Goal: Task Accomplishment & Management: Use online tool/utility

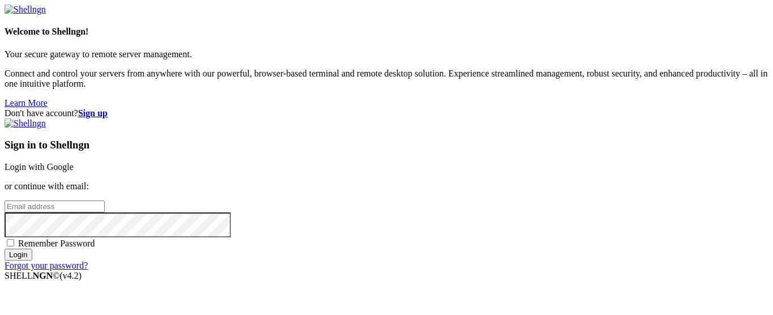
click at [74, 162] on link "Login with Google" at bounding box center [39, 167] width 69 height 10
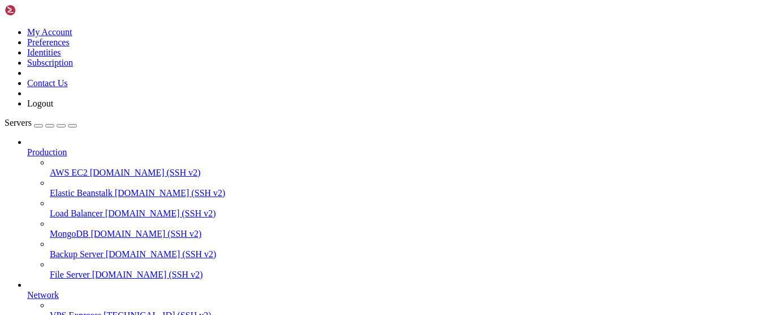
scroll to position [172, 0]
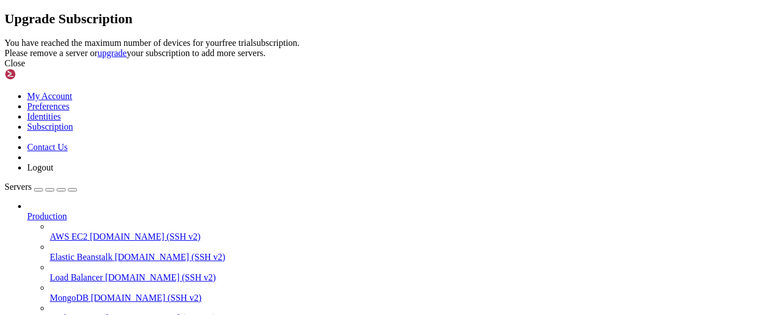
click at [517, 68] on div "Close" at bounding box center [387, 63] width 764 height 10
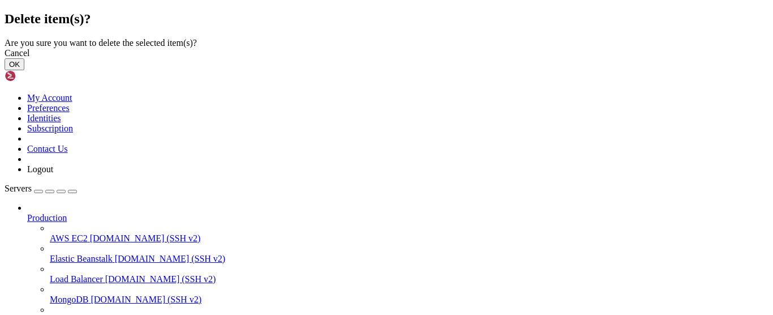
click at [24, 70] on button "OK" at bounding box center [15, 64] width 20 height 12
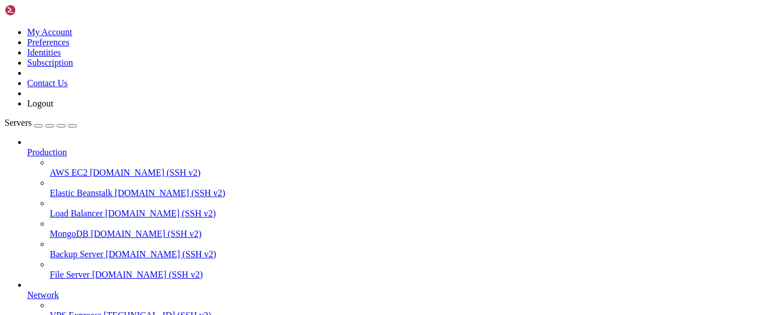
scroll to position [142, 0]
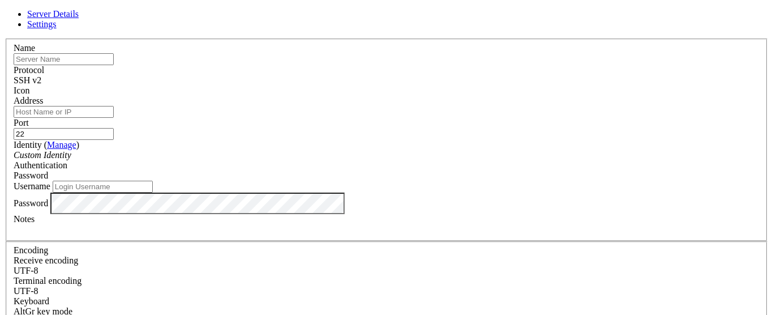
click at [114, 65] on input "text" at bounding box center [64, 59] width 100 height 12
type input "Client1"
click at [114, 110] on input "Address" at bounding box center [64, 112] width 100 height 12
paste input "[TECHNICAL_ID]"
type input "[TECHNICAL_ID]"
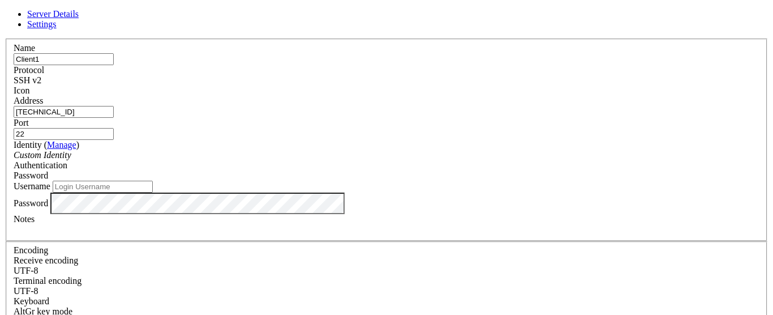
click at [71, 156] on icon "Custom Identity" at bounding box center [43, 155] width 58 height 10
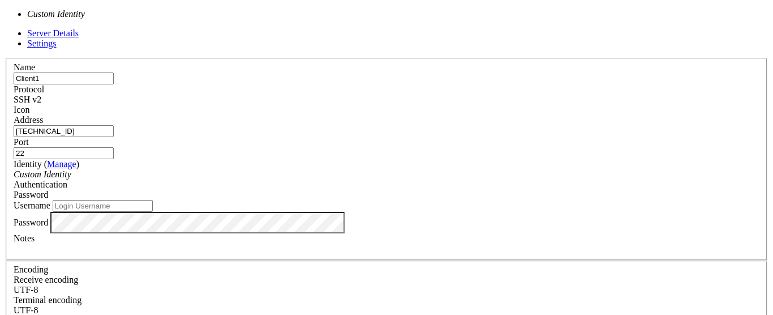
click at [71, 169] on icon "Custom Identity" at bounding box center [43, 174] width 58 height 10
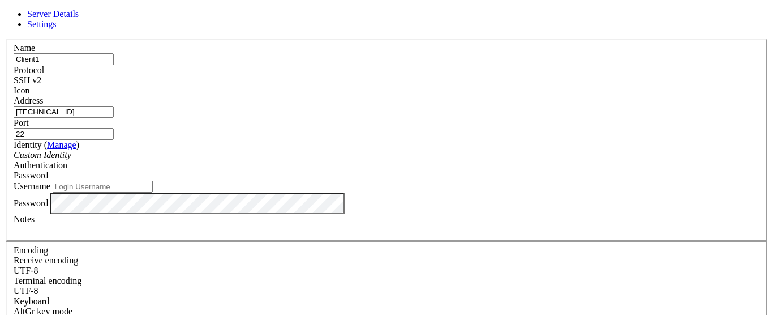
click at [298, 192] on div "Username" at bounding box center [387, 187] width 746 height 12
click at [153, 192] on input "Username" at bounding box center [103, 187] width 100 height 12
type input "root"
click at [338, 234] on div at bounding box center [387, 229] width 746 height 10
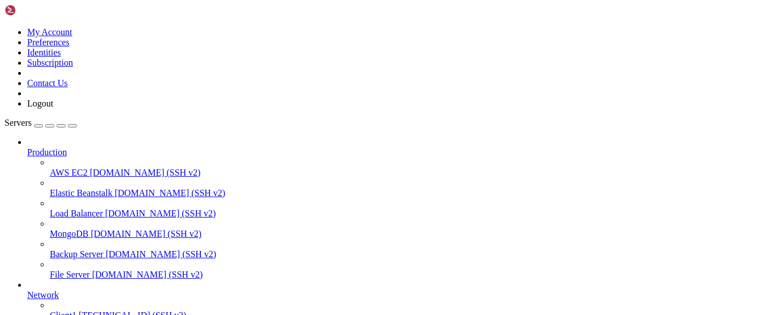
drag, startPoint x: 134, startPoint y: 1206, endPoint x: 4, endPoint y: 1177, distance: 133.3
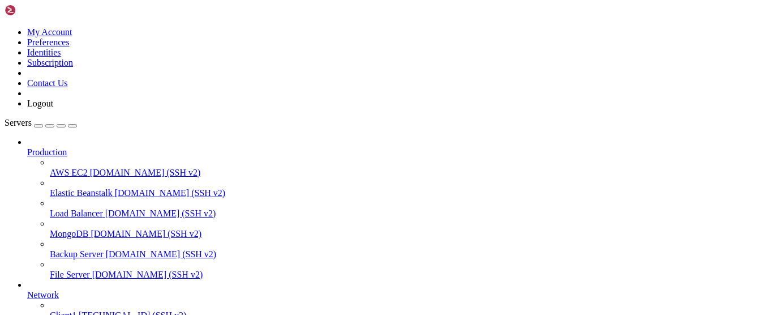
drag, startPoint x: 287, startPoint y: 1177, endPoint x: 129, endPoint y: 1257, distance: 176.9
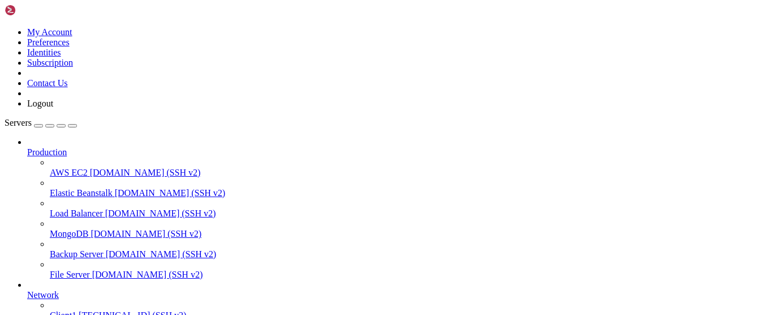
scroll to position [0, 0]
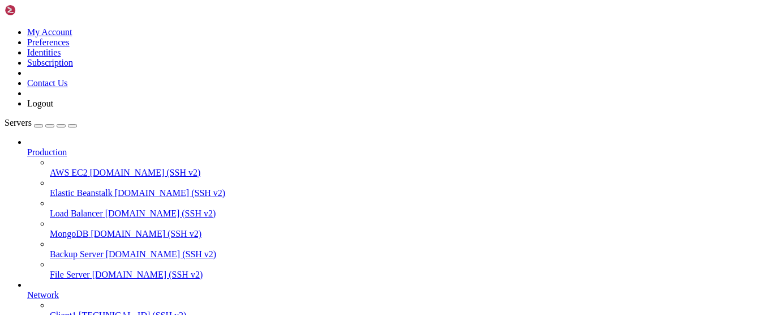
scroll to position [51, 0]
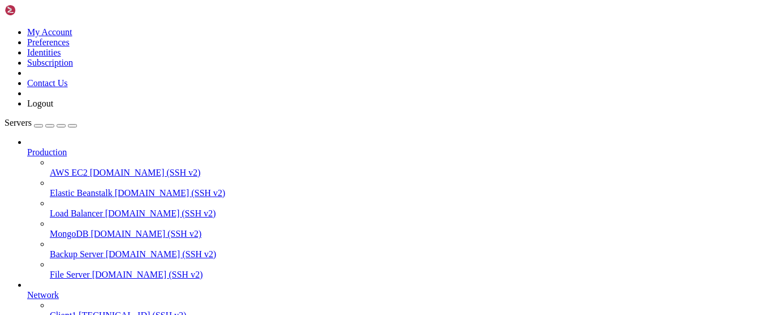
scroll to position [0, 0]
drag, startPoint x: 12, startPoint y: 60, endPoint x: 94, endPoint y: 129, distance: 107.3
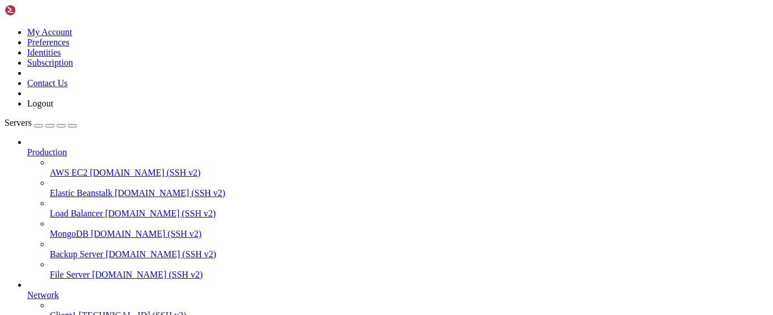
click at [76, 310] on span "Client1" at bounding box center [63, 315] width 27 height 10
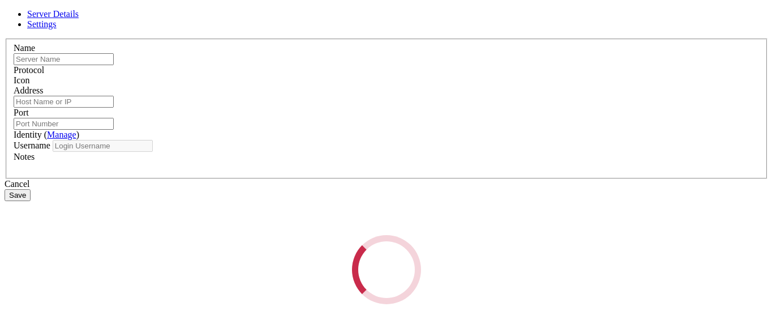
type input "Client1"
type input "[TECHNICAL_ID]"
type input "22"
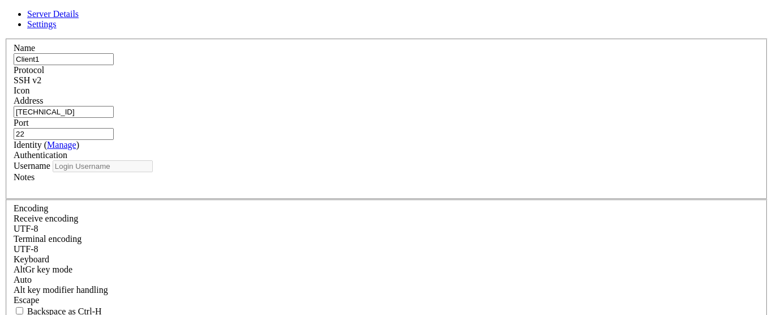
type input "root"
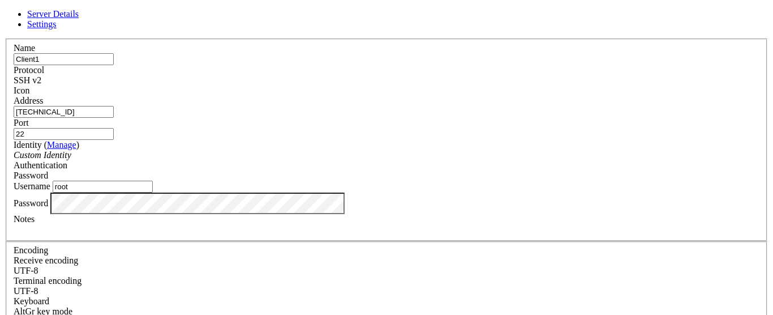
click at [114, 118] on input "[TECHNICAL_ID]" at bounding box center [64, 112] width 100 height 12
click at [114, 106] on input "Address" at bounding box center [64, 112] width 100 height 12
paste input "root"
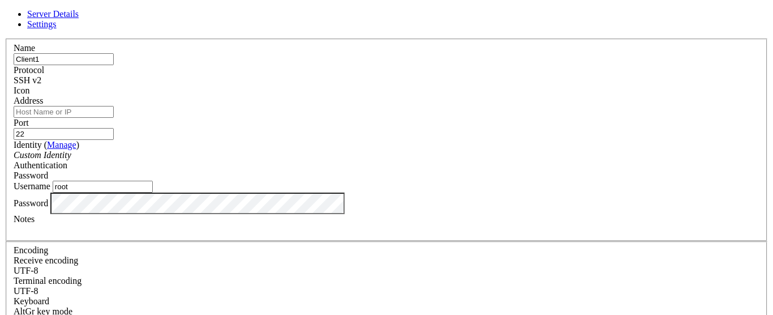
type input "root"
paste input "[TECHNICAL_ID]"
type input "[TECHNICAL_ID]"
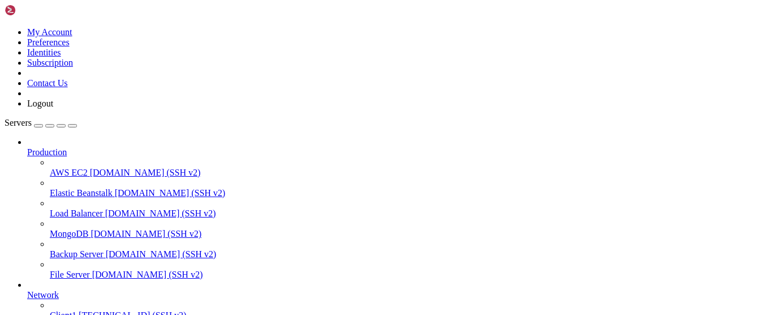
scroll to position [194, 0]
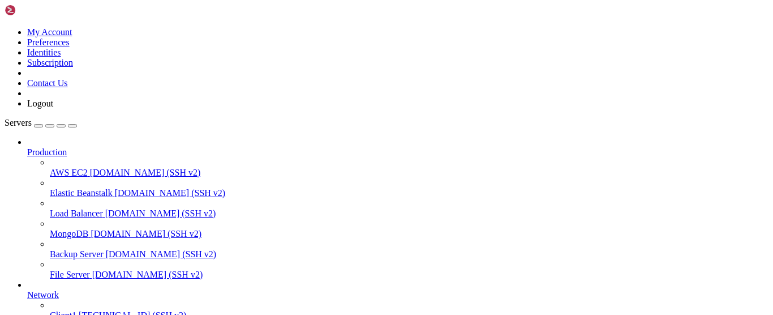
scroll to position [0, 0]
drag, startPoint x: 145, startPoint y: 734, endPoint x: 115, endPoint y: 727, distance: 30.9
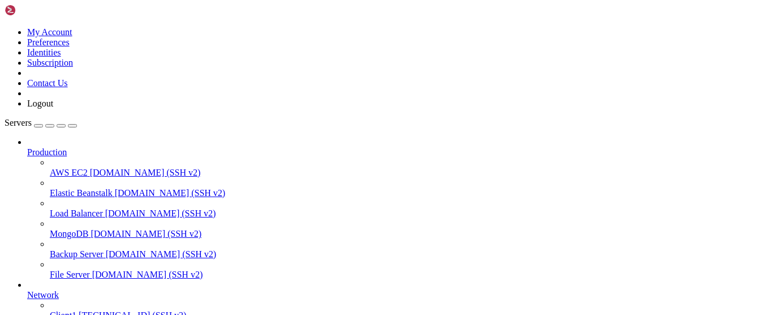
drag, startPoint x: 136, startPoint y: 806, endPoint x: 81, endPoint y: 775, distance: 63.3
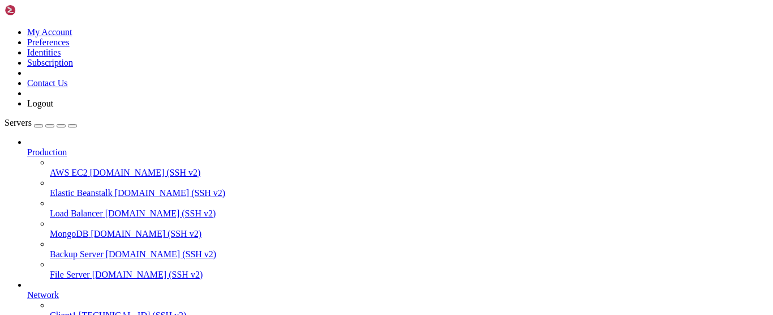
drag, startPoint x: 203, startPoint y: 800, endPoint x: 186, endPoint y: 800, distance: 17.6
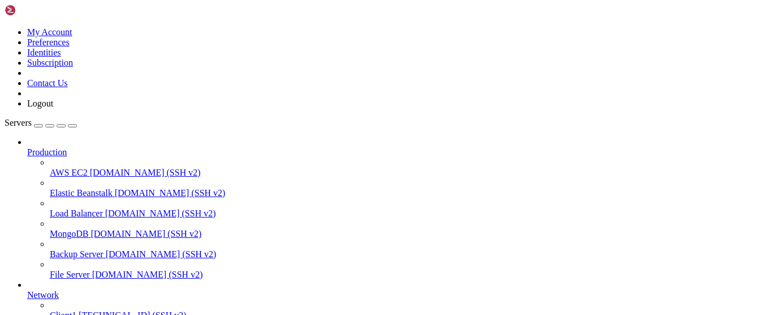
scroll to position [10515, 0]
drag, startPoint x: 195, startPoint y: 899, endPoint x: 157, endPoint y: 877, distance: 43.9
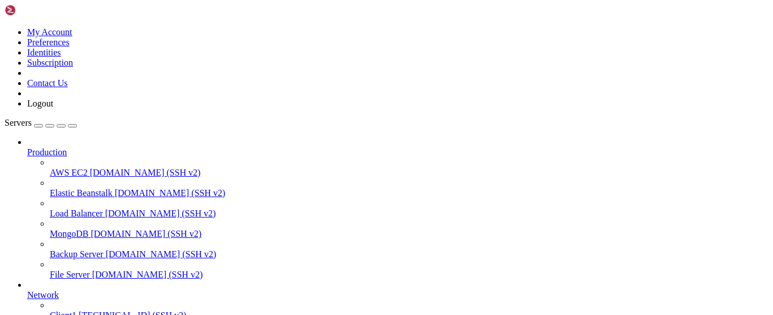
drag, startPoint x: 259, startPoint y: 730, endPoint x: 232, endPoint y: 737, distance: 28.1
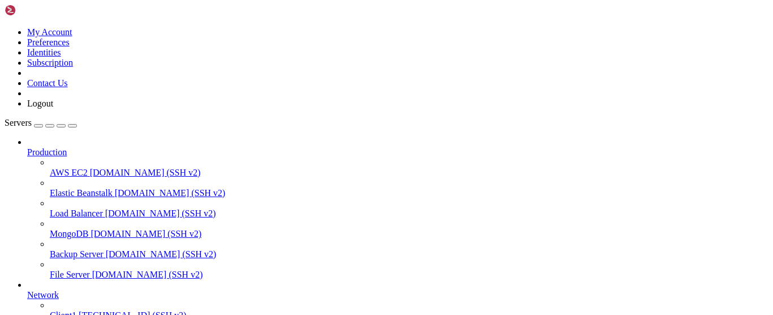
drag, startPoint x: 196, startPoint y: 733, endPoint x: 71, endPoint y: 749, distance: 126.2
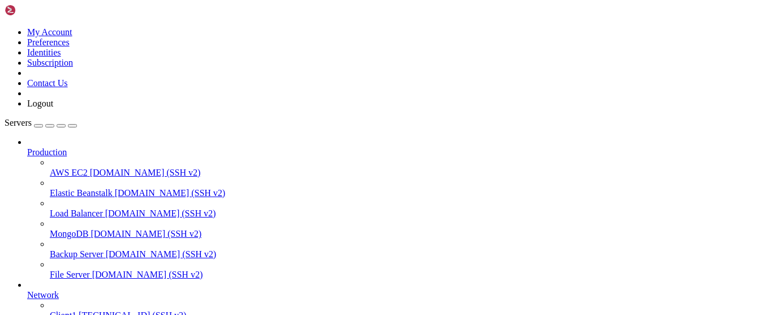
drag, startPoint x: 128, startPoint y: 762, endPoint x: 113, endPoint y: 761, distance: 15.3
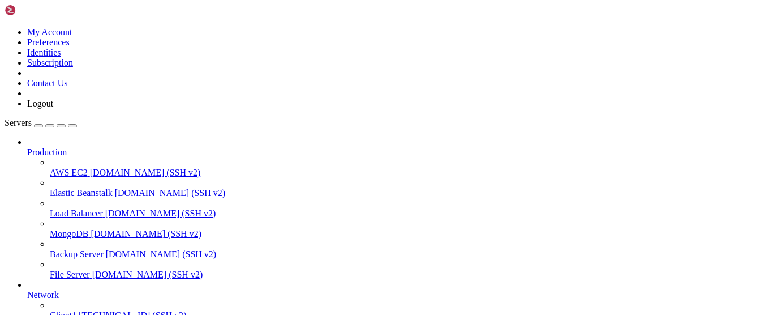
scroll to position [132, 0]
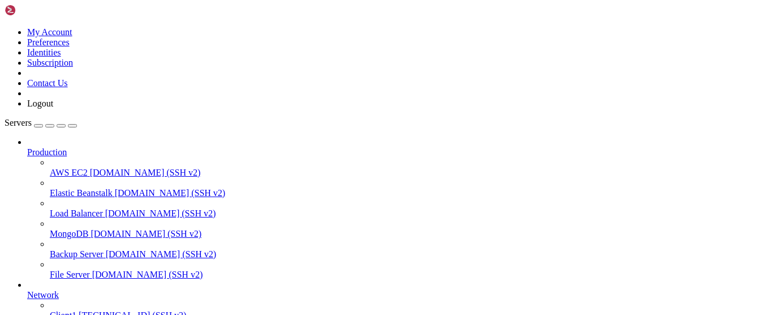
drag, startPoint x: 144, startPoint y: 779, endPoint x: 100, endPoint y: 785, distance: 44.0
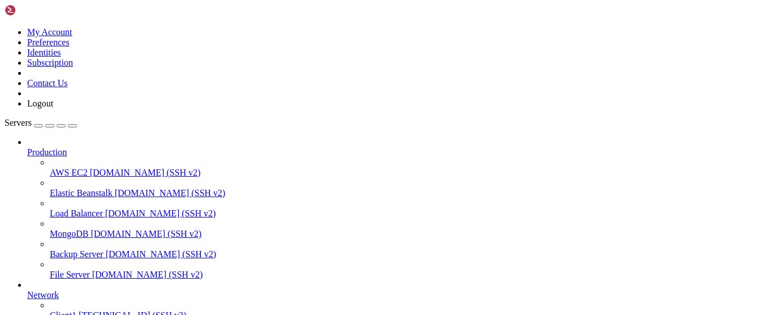
drag, startPoint x: 144, startPoint y: 654, endPoint x: 93, endPoint y: 706, distance: 73.2
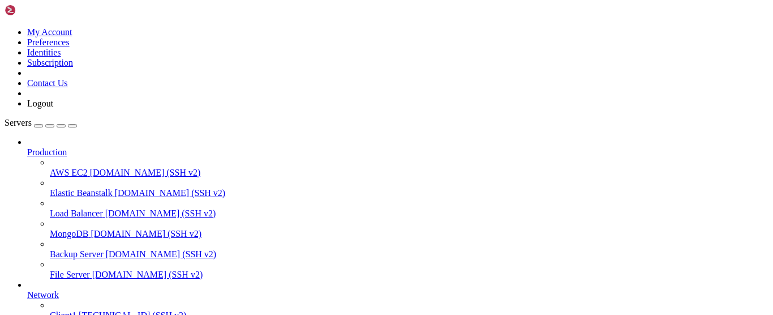
scroll to position [0, 0]
